Goal: Download file/media

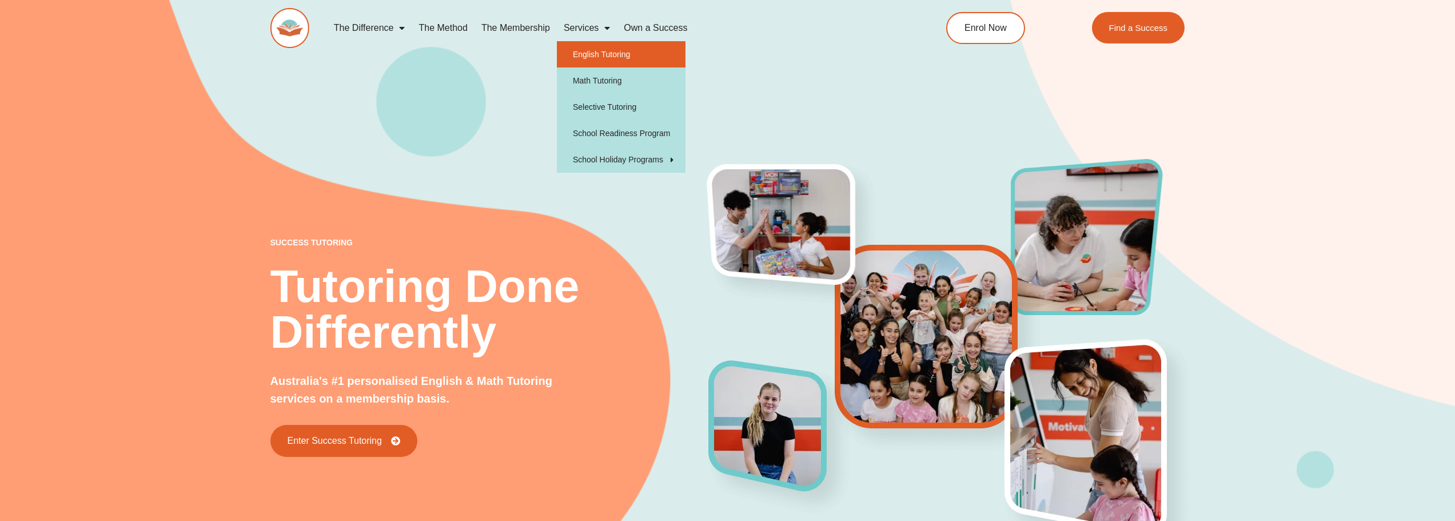
click at [602, 46] on link "English Tutoring" at bounding box center [621, 54] width 129 height 26
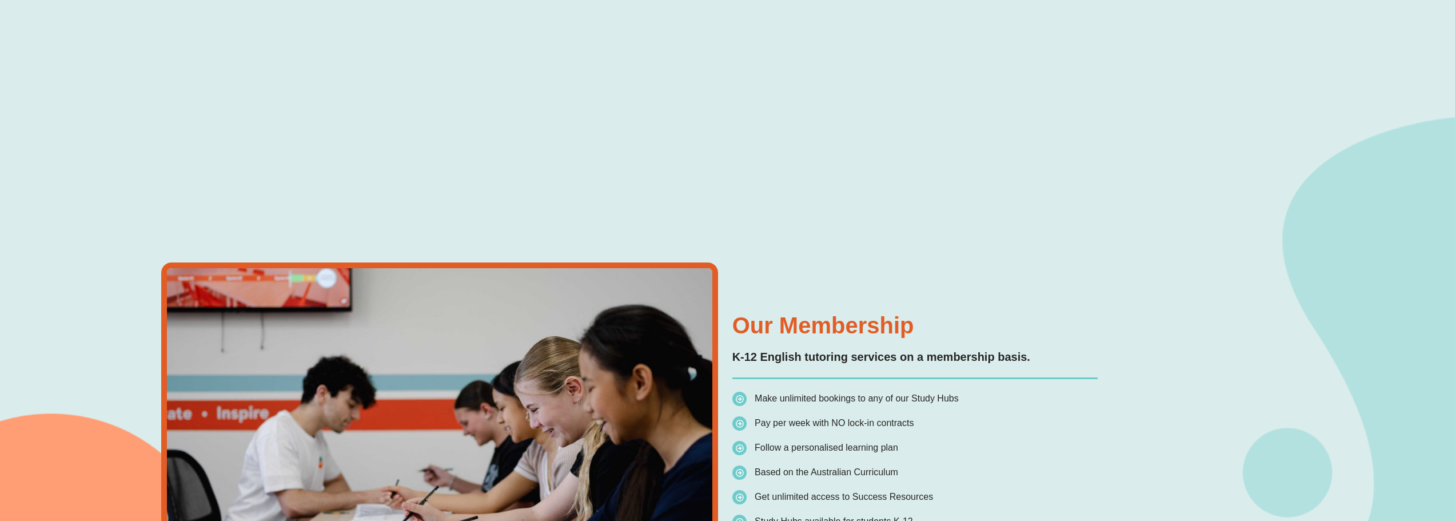
scroll to position [2401, 0]
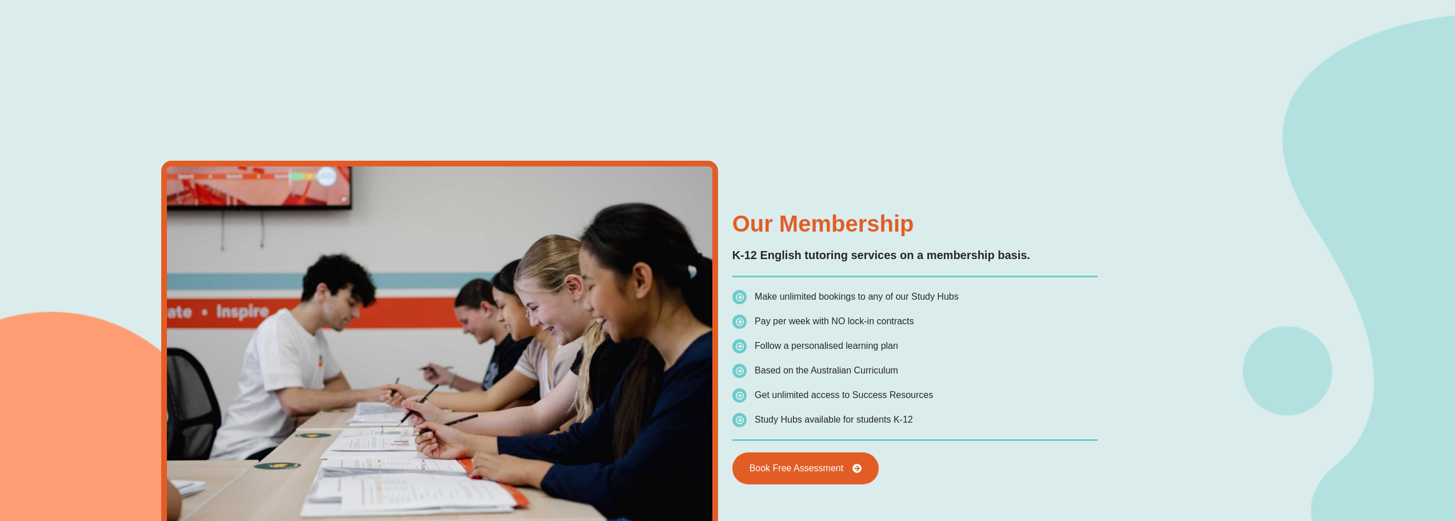
type input "*"
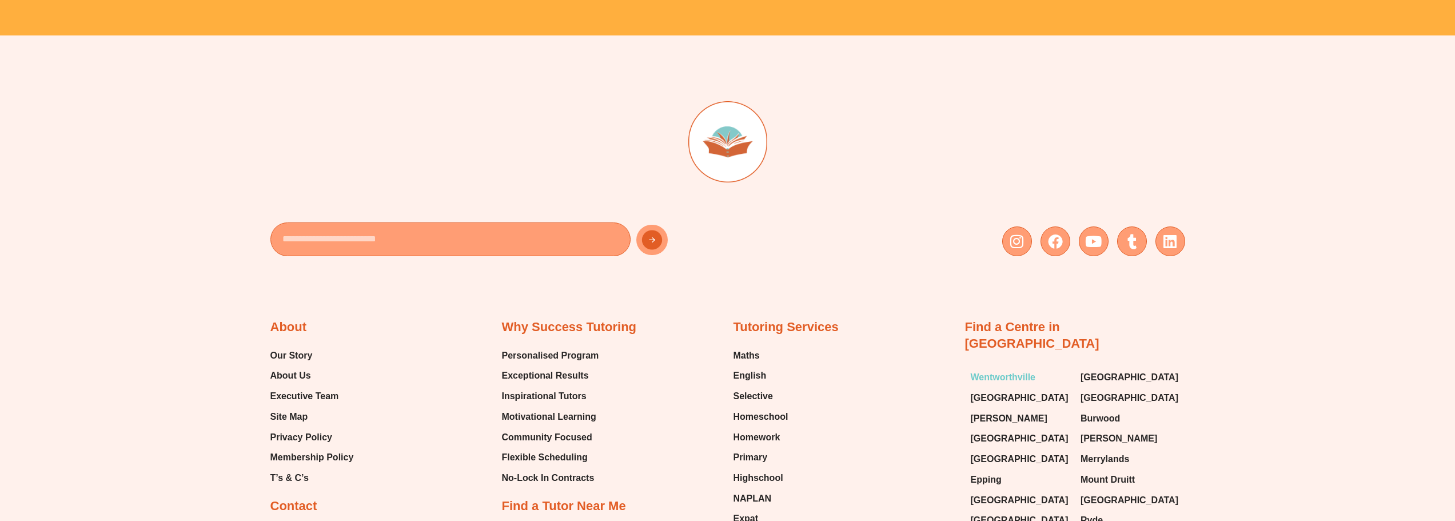
scroll to position [5501, 0]
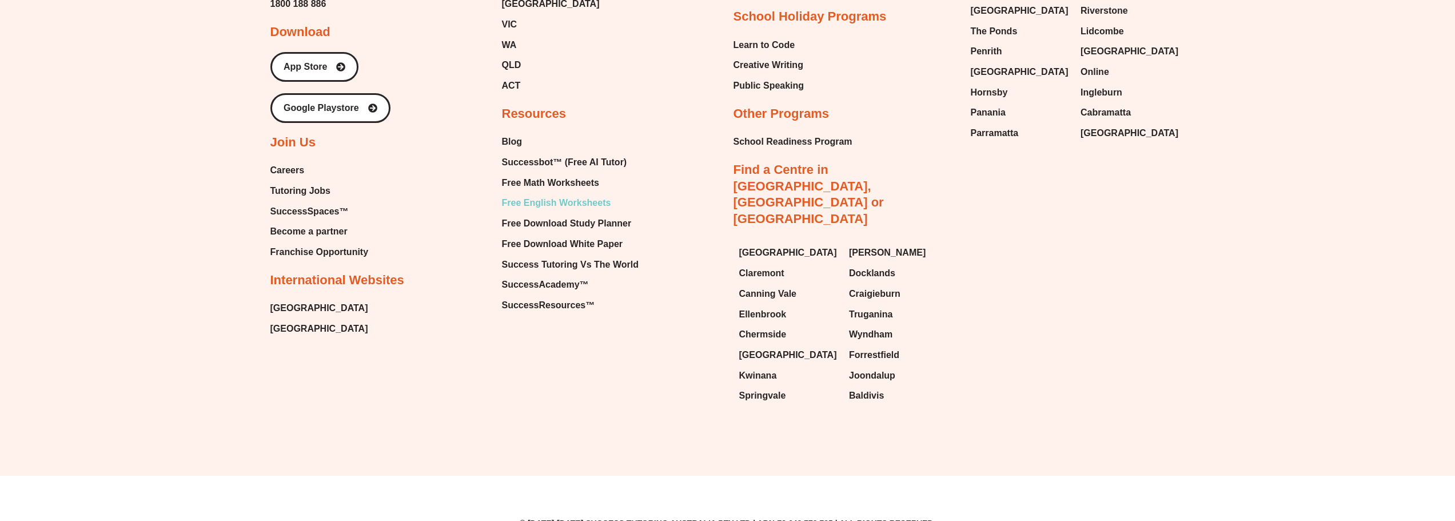
click at [528, 202] on span "Free English Worksheets" at bounding box center [556, 202] width 109 height 17
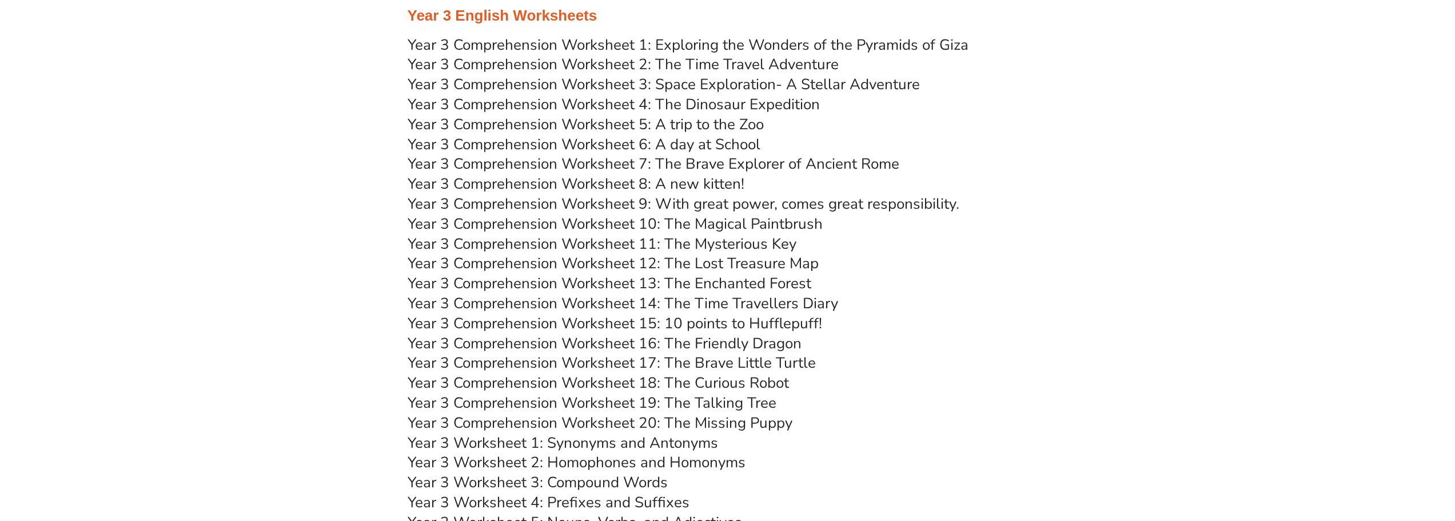
scroll to position [3430, 0]
